Goal: Find specific fact: Find contact information

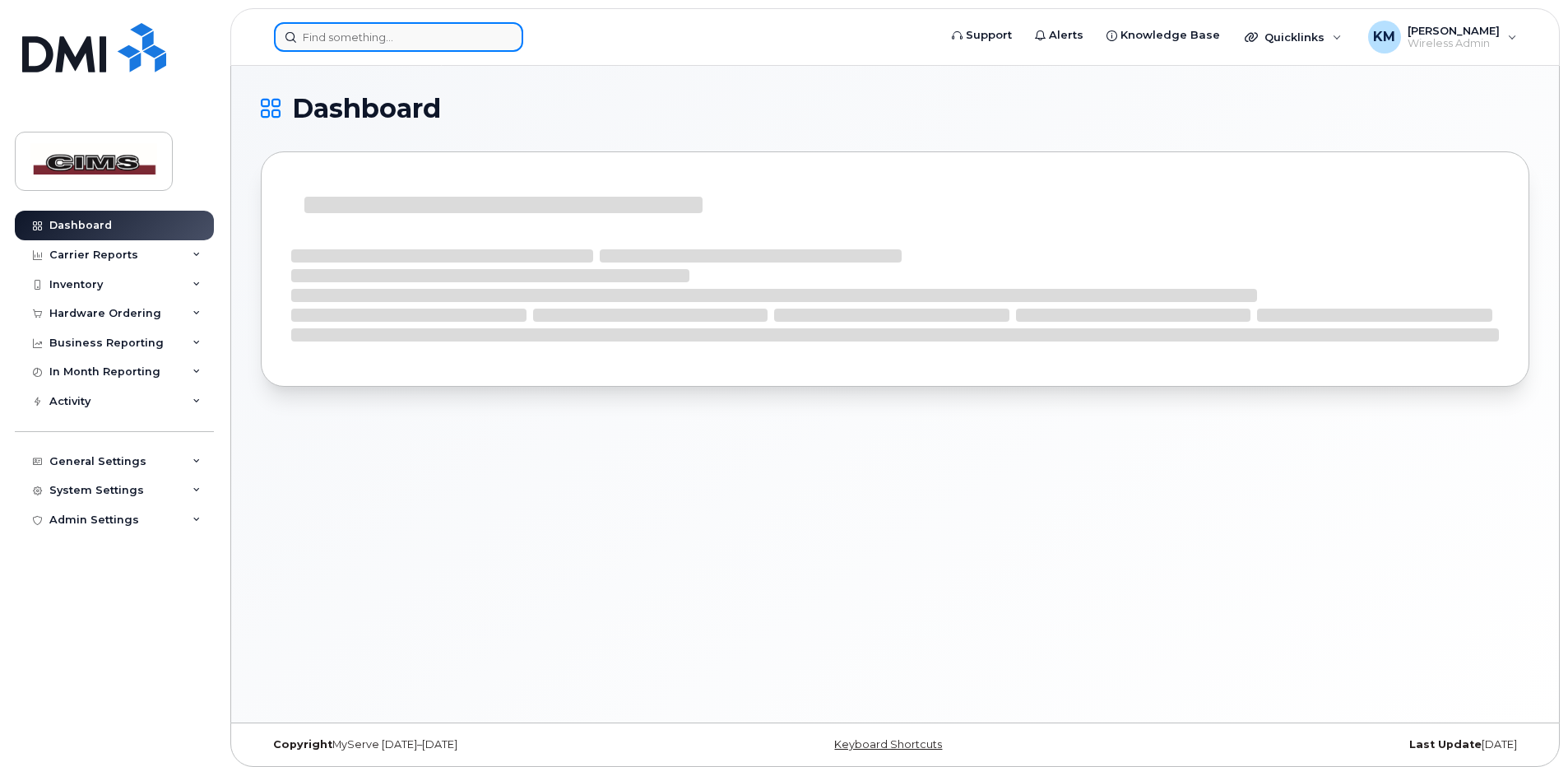
drag, startPoint x: 349, startPoint y: 37, endPoint x: 384, endPoint y: 43, distance: 35.5
click at [351, 37] on input at bounding box center [399, 37] width 250 height 29
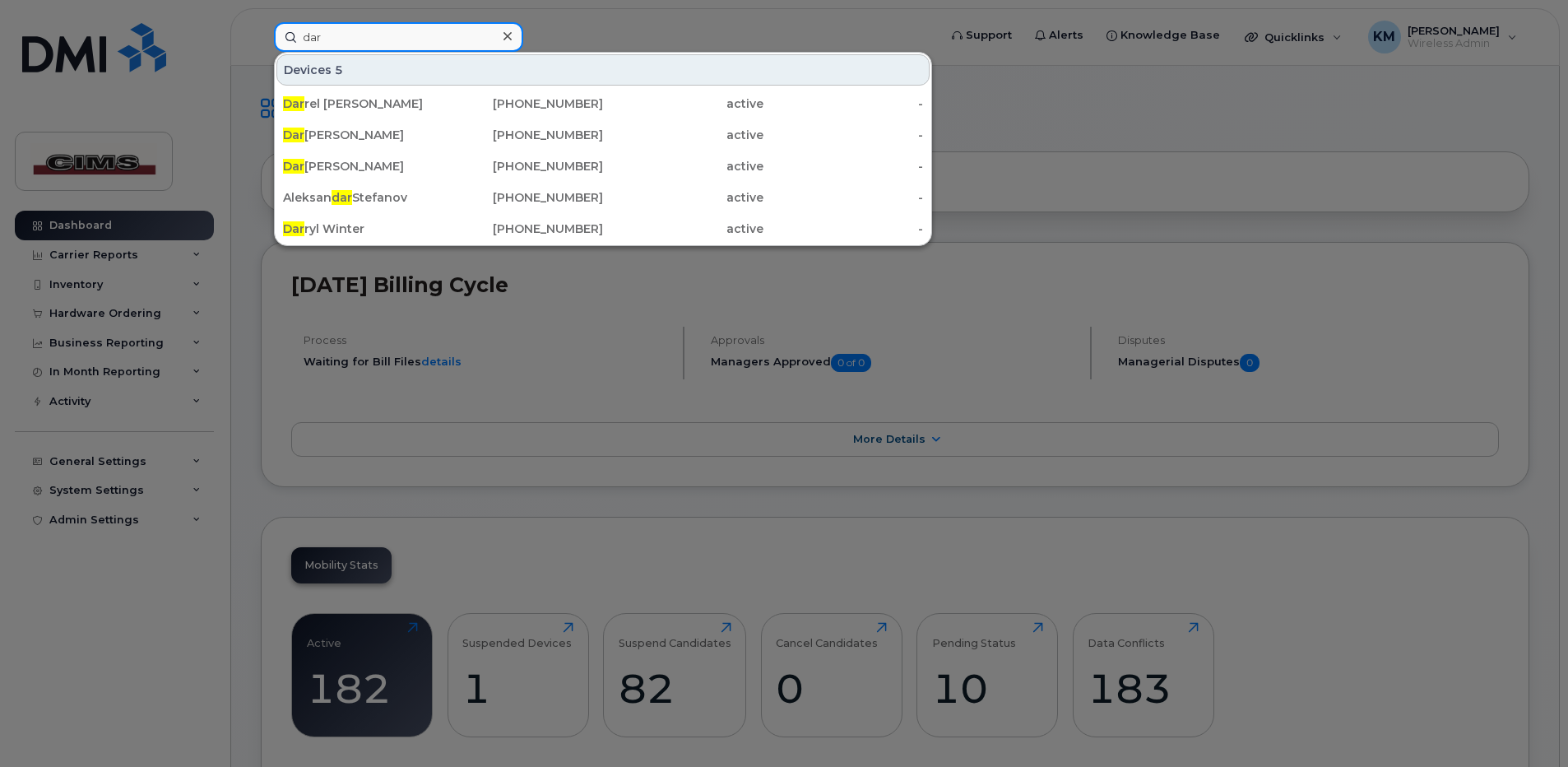
type input "dar"
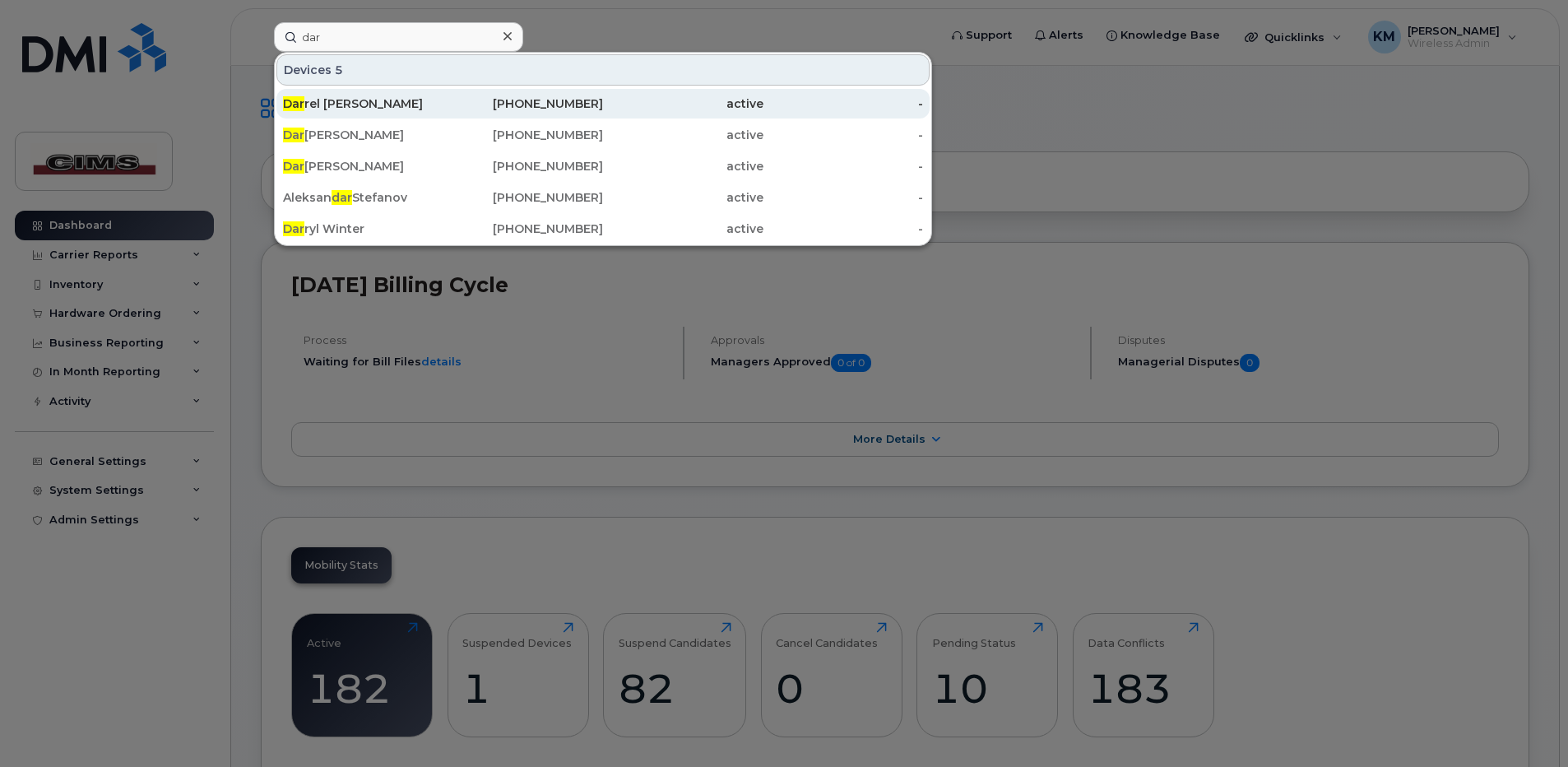
click at [376, 100] on div "Dar rel [PERSON_NAME]" at bounding box center [363, 103] width 160 height 16
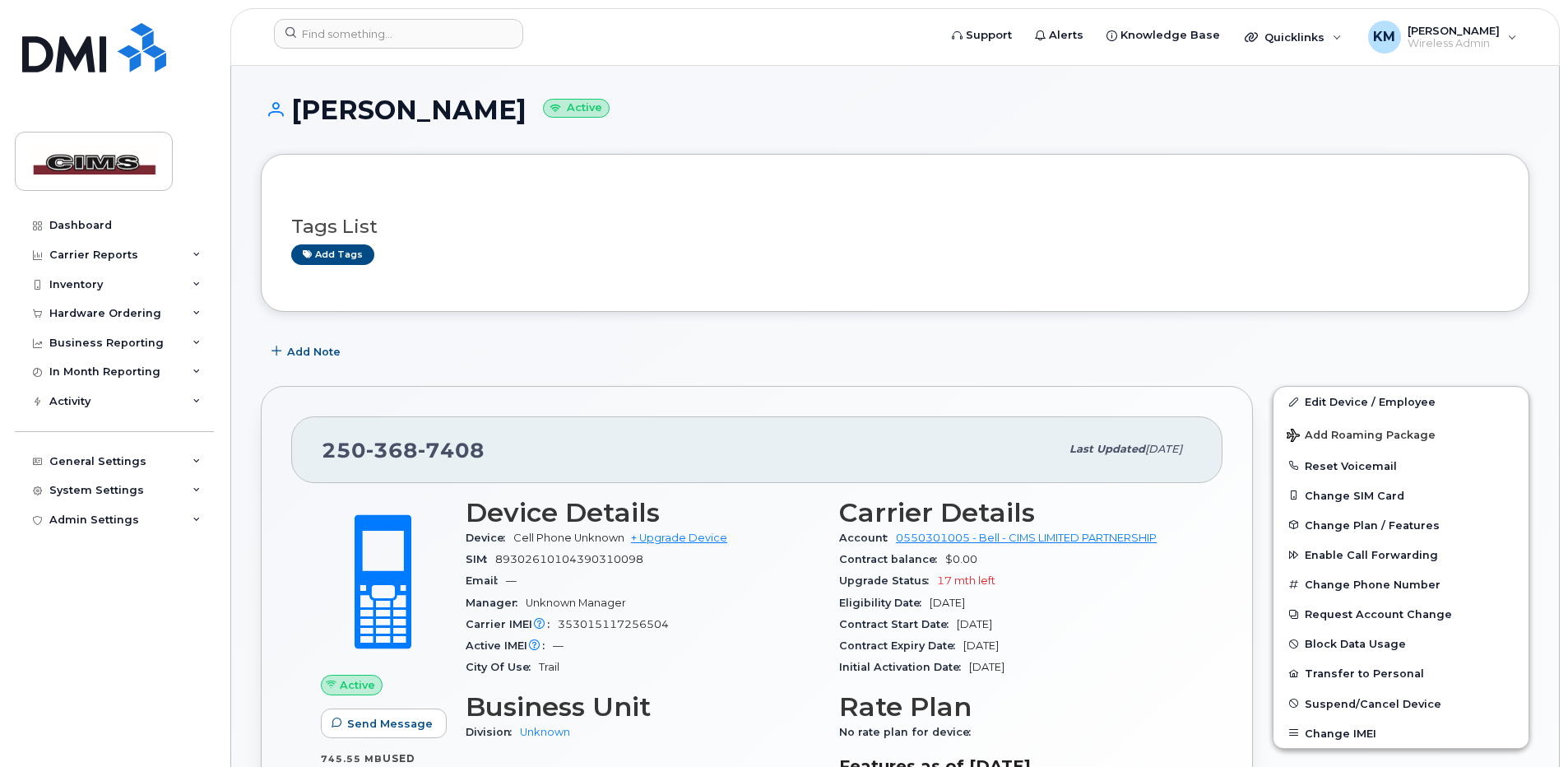
scroll to position [82, 0]
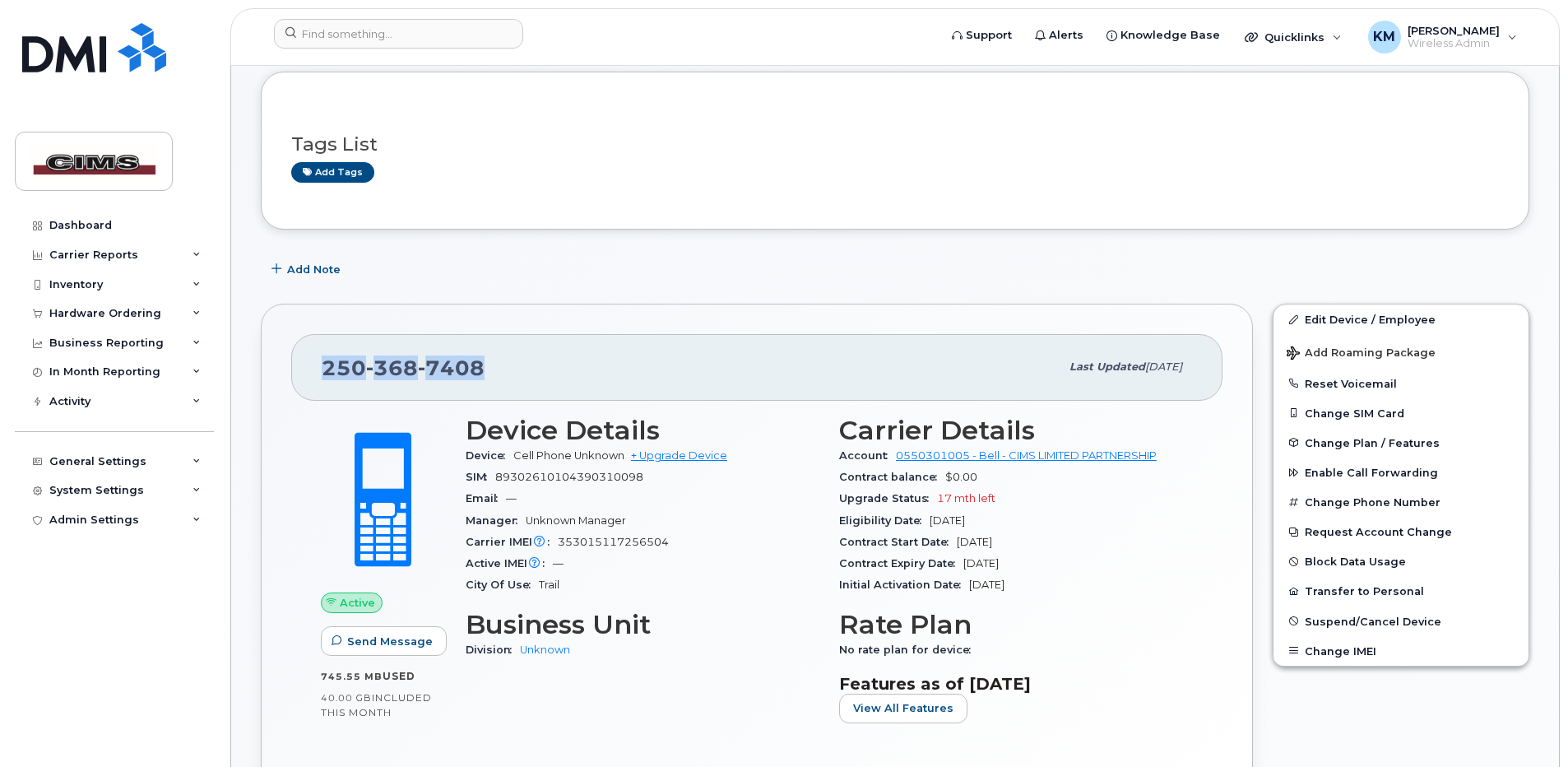
drag, startPoint x: 315, startPoint y: 378, endPoint x: 554, endPoint y: 374, distance: 239.0
click at [554, 374] on div "[PHONE_NUMBER] Last updated [DATE]" at bounding box center [757, 367] width 931 height 66
copy span "[PHONE_NUMBER]"
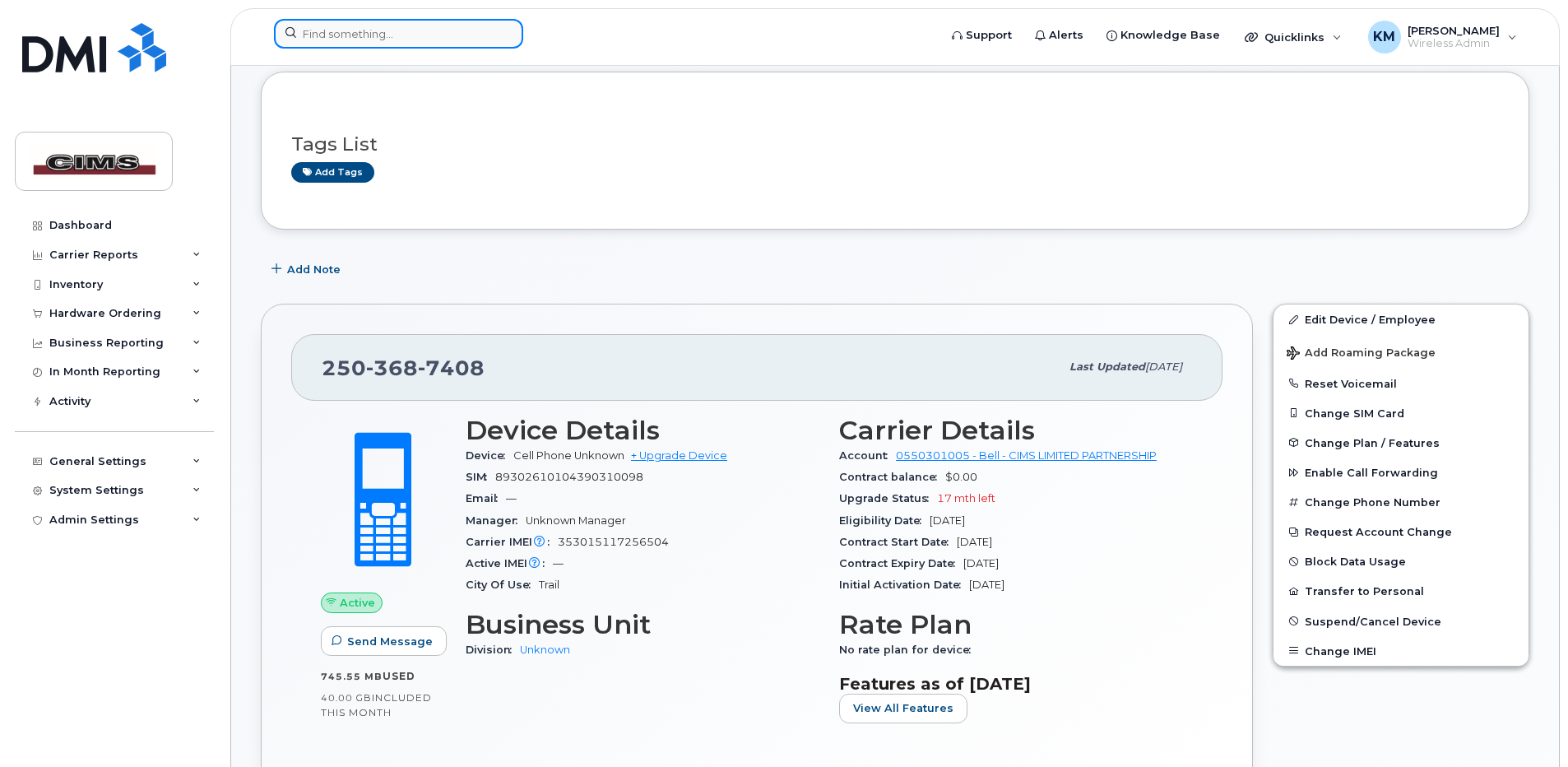
click at [384, 37] on input at bounding box center [399, 33] width 250 height 29
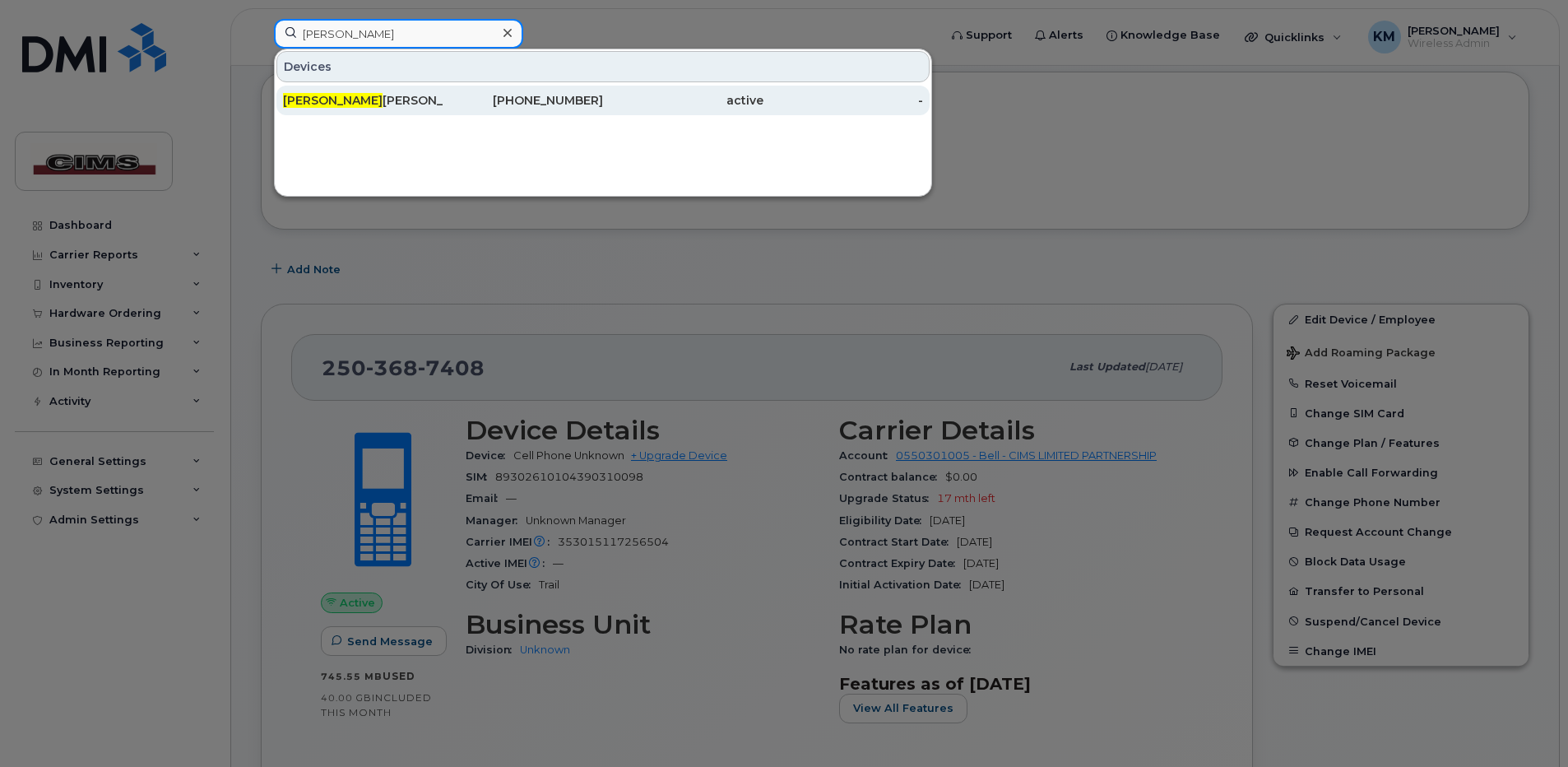
type input "adrian"
click at [610, 103] on div "active" at bounding box center [683, 100] width 160 height 16
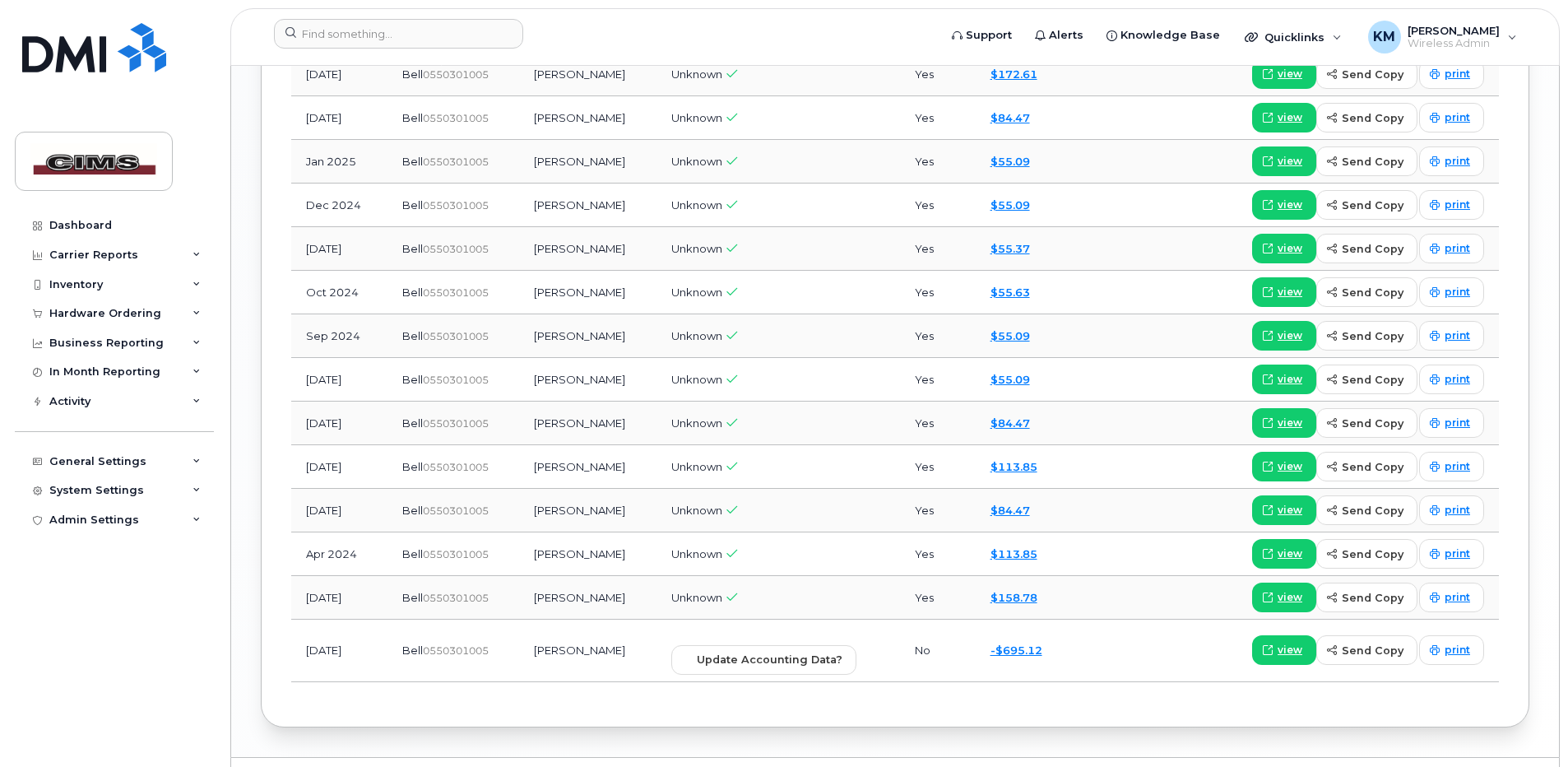
scroll to position [1621, 0]
